Goal: Register for event/course

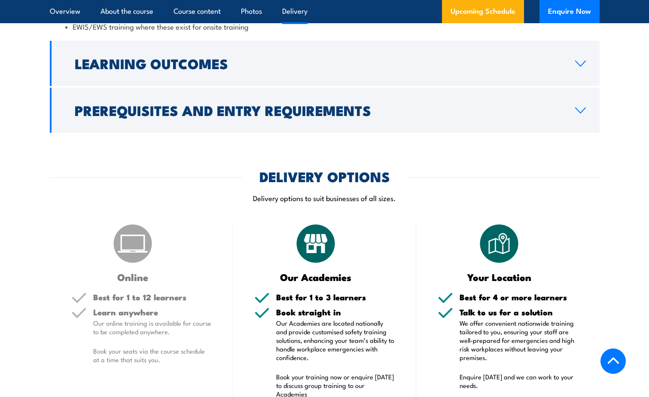
scroll to position [1159, 0]
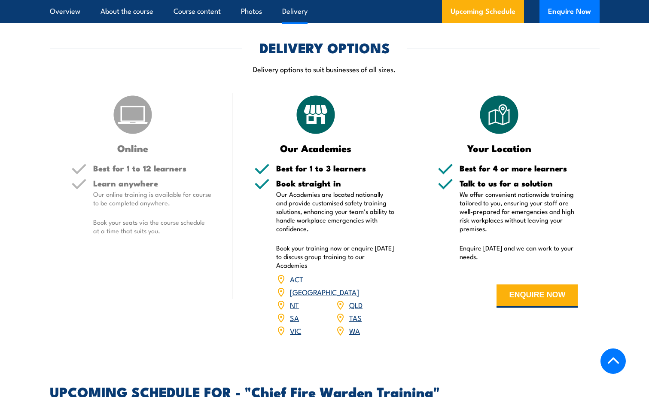
click at [353, 312] on link "TAS" at bounding box center [355, 317] width 12 height 10
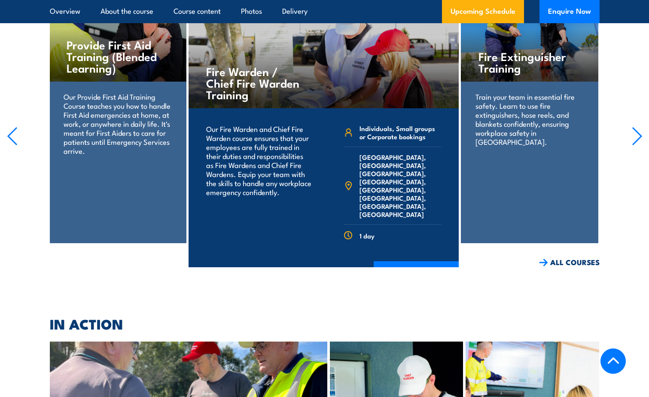
scroll to position [1789, 0]
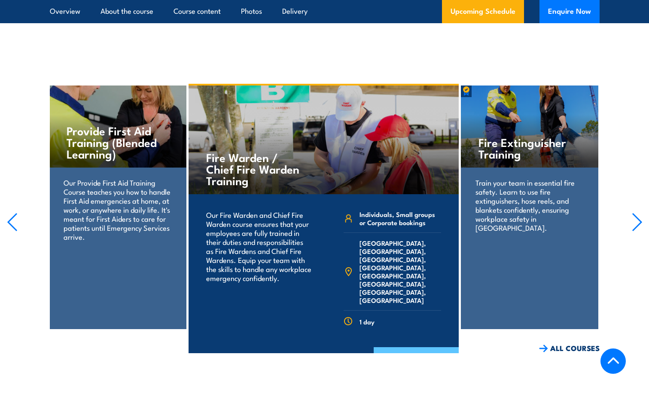
click at [413, 347] on link "COURSE DETAILS" at bounding box center [416, 358] width 85 height 22
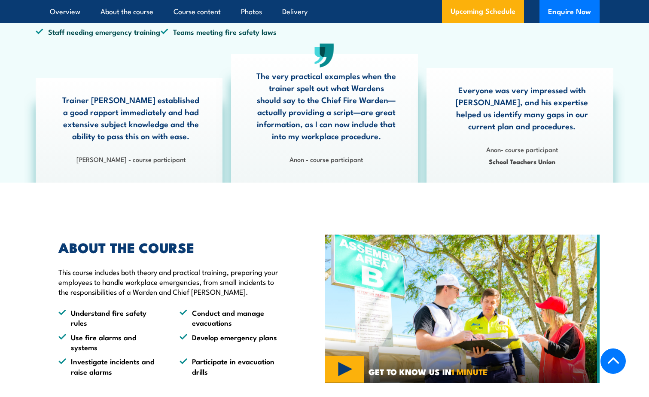
scroll to position [172, 0]
